Goal: Information Seeking & Learning: Learn about a topic

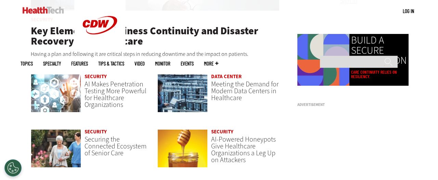
scroll to position [457, 0]
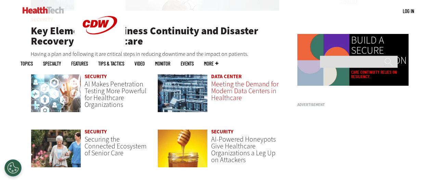
click at [227, 84] on span "Meeting the Demand for Modern Data Centers in Healthcare" at bounding box center [244, 90] width 67 height 23
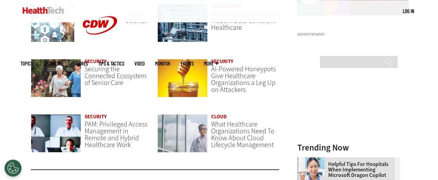
scroll to position [528, 0]
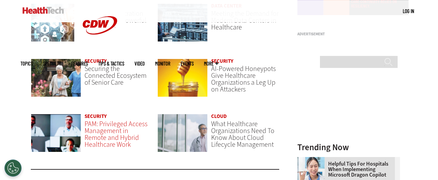
click at [107, 124] on span "PAM: Privileged Access Management in Remote and Hybrid Healthcare Work" at bounding box center [116, 134] width 63 height 30
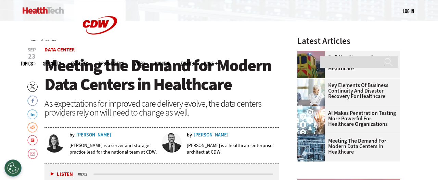
scroll to position [201, 0]
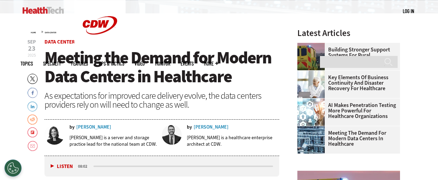
click at [57, 11] on img at bounding box center [43, 10] width 41 height 7
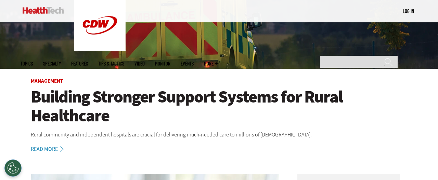
scroll to position [145, 0]
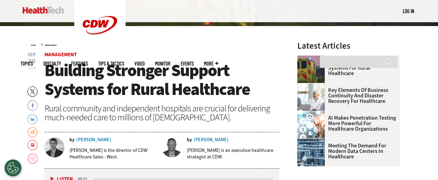
scroll to position [142, 0]
